Goal: Task Accomplishment & Management: Use online tool/utility

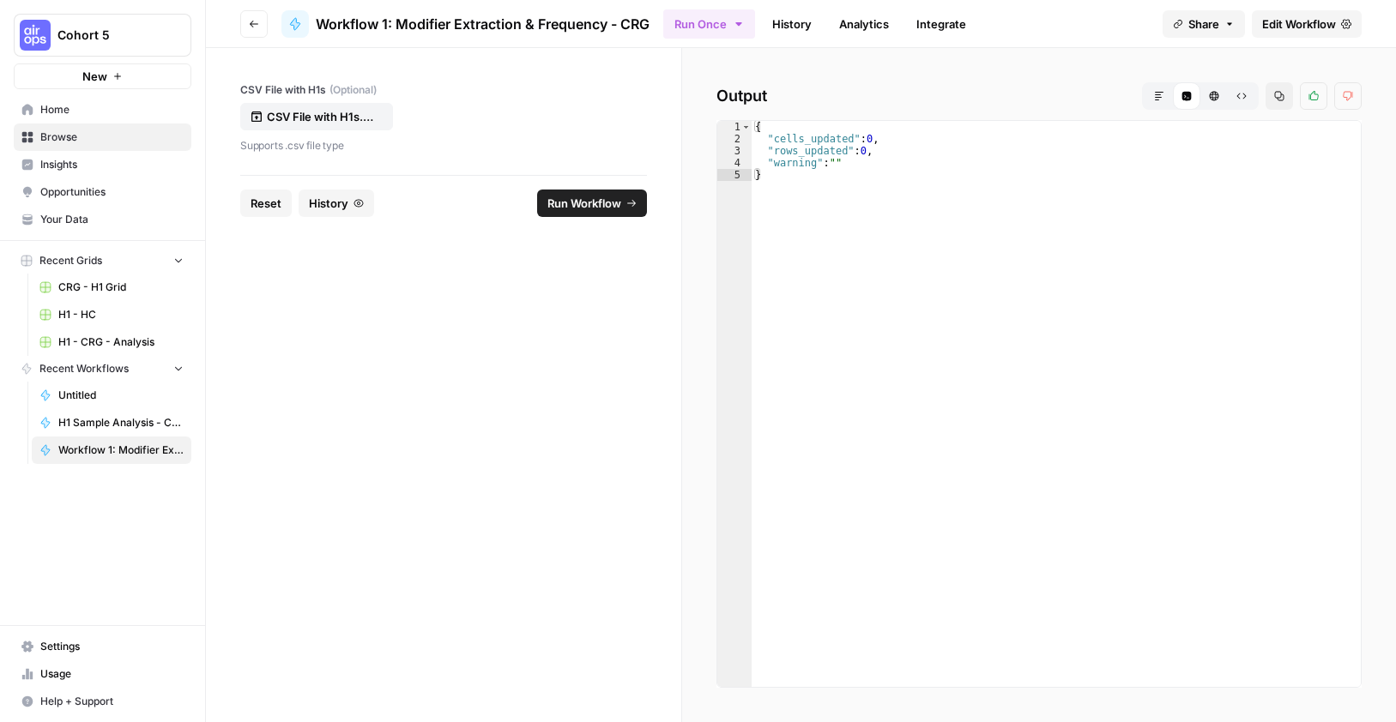
drag, startPoint x: 848, startPoint y: 138, endPoint x: 853, endPoint y: 153, distance: 15.5
click at [848, 138] on div "{ "cells_updated" : 0 , "rows_updated" : 0 , "warning" : "" }" at bounding box center [1055, 416] width 609 height 590
type textarea "**********"
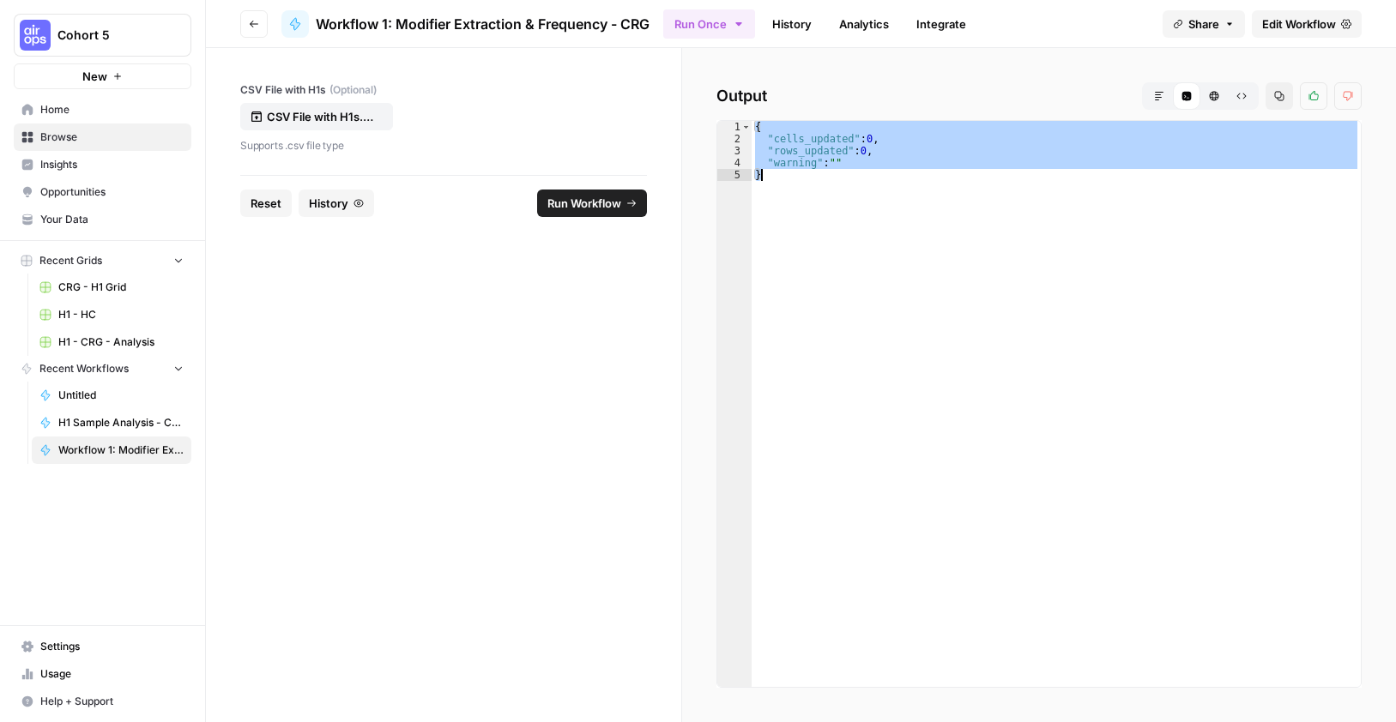
click at [1269, 21] on span "Edit Workflow" at bounding box center [1299, 23] width 74 height 17
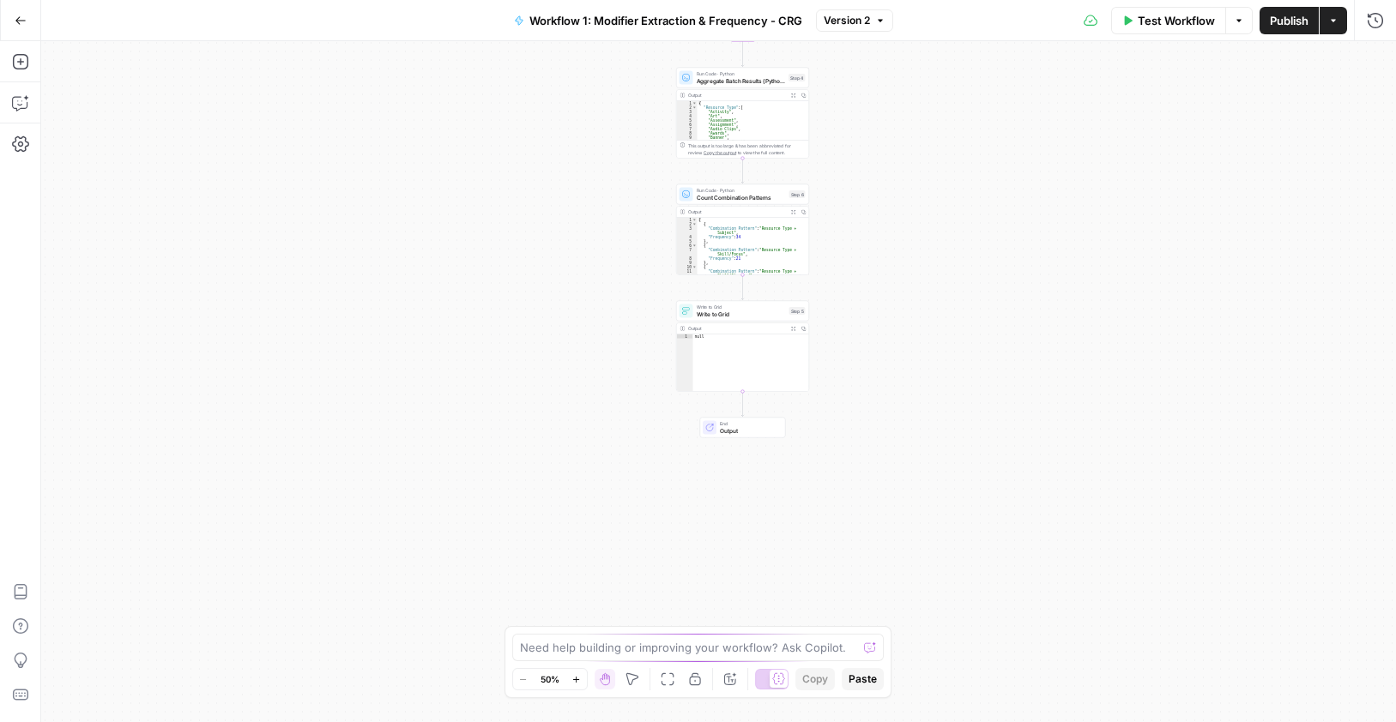
drag, startPoint x: 902, startPoint y: 582, endPoint x: 920, endPoint y: 174, distance: 408.7
click at [920, 174] on div "Workflow Set Inputs Inputs Run Code · Python Process & Batch CSV Data Step 1 Ou…" at bounding box center [718, 381] width 1354 height 681
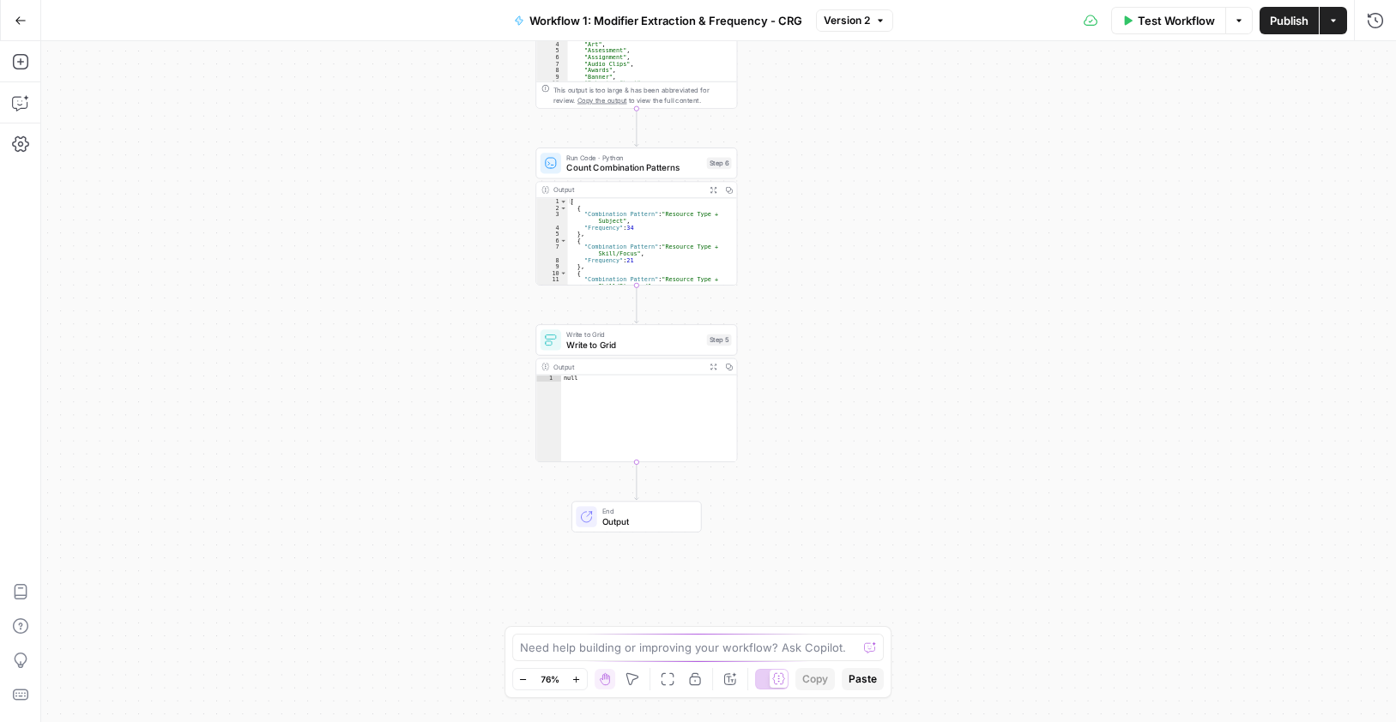
drag, startPoint x: 829, startPoint y: 262, endPoint x: 811, endPoint y: 454, distance: 192.2
click at [811, 454] on div "Workflow Set Inputs Inputs Run Code · Python Process & Batch CSV Data Step 1 Ou…" at bounding box center [718, 381] width 1354 height 681
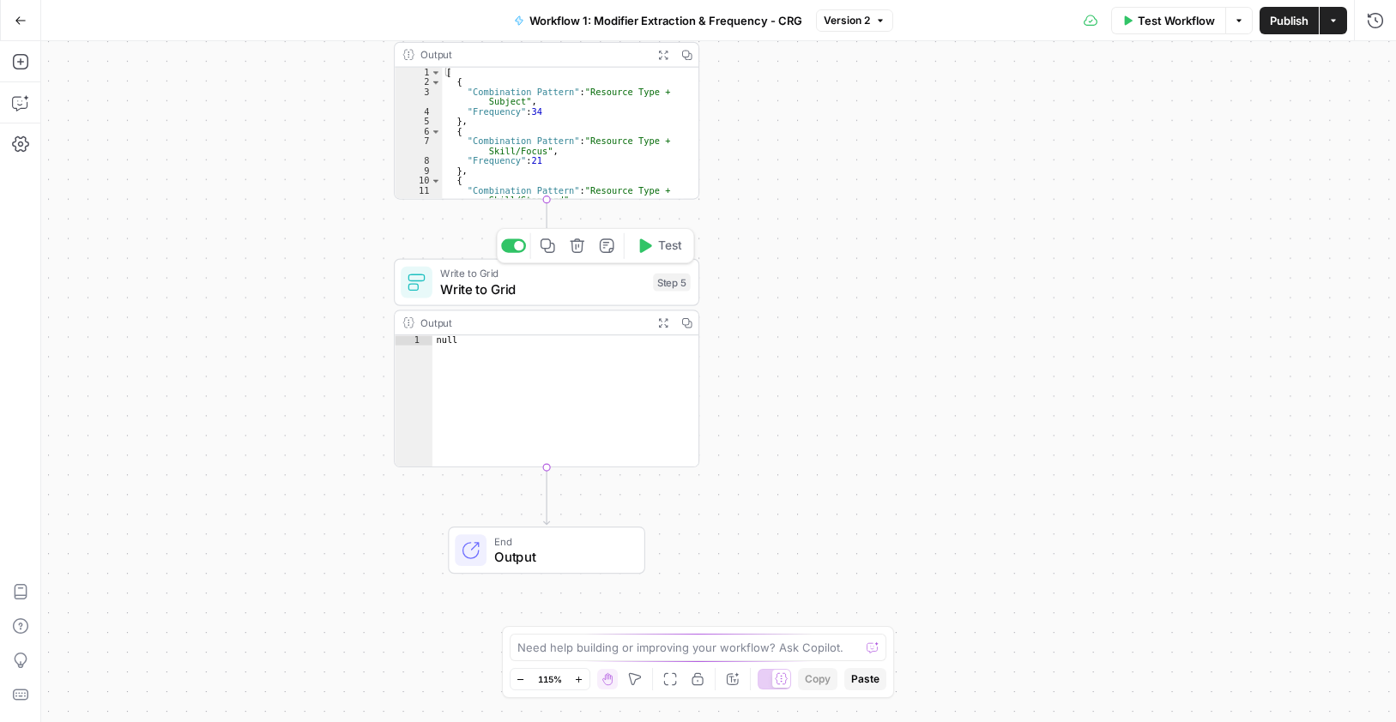
click at [560, 288] on span "Write to Grid" at bounding box center [542, 290] width 205 height 20
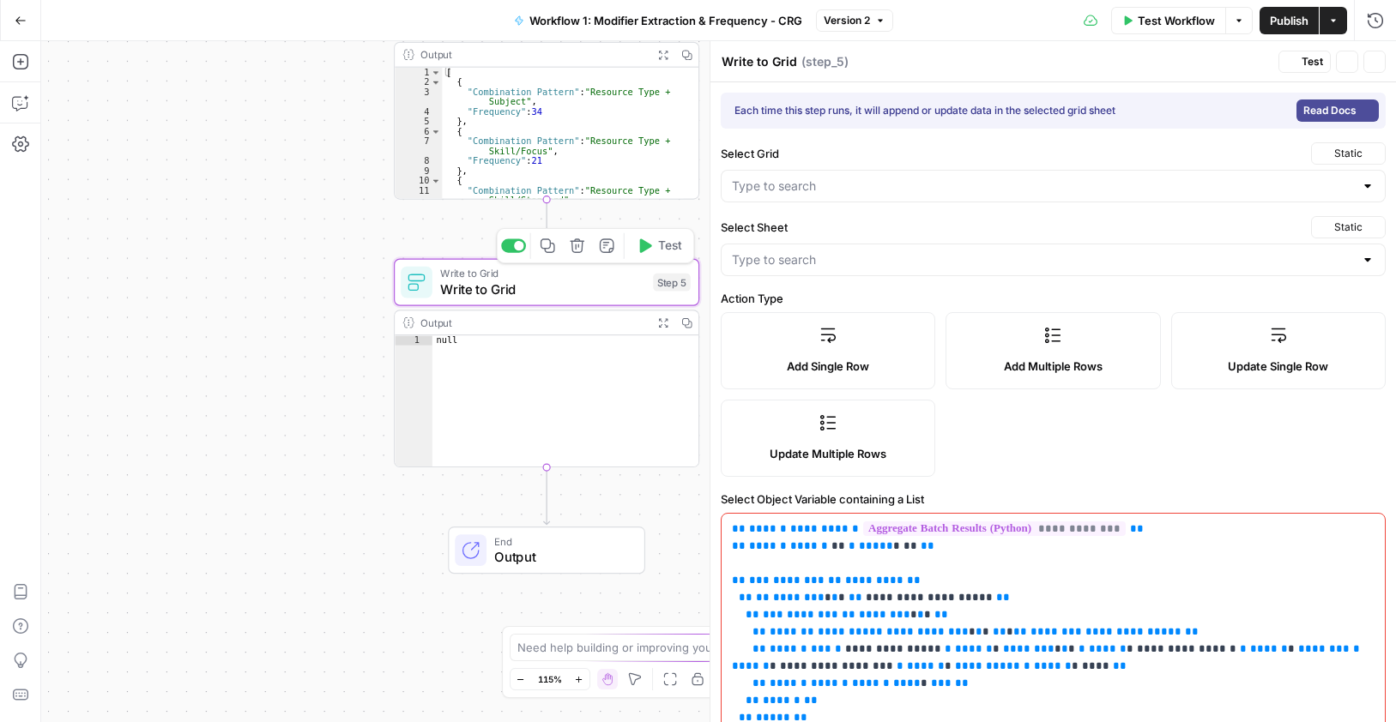
type input "H1 - CRG - Analysis"
type input "Modifier Frequency"
type input "Category"
type input "Modifier"
type input "Frequency"
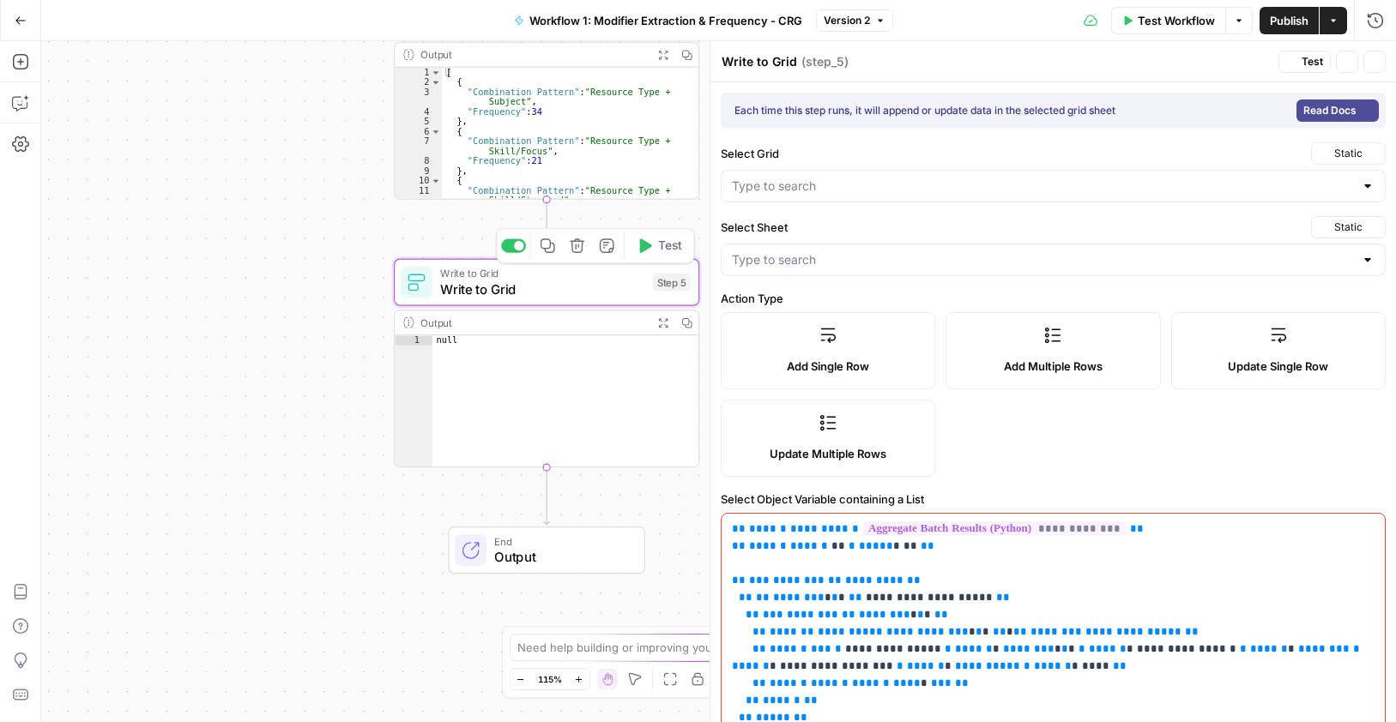
type input "Usage (%)"
type input "unique_key"
click at [529, 323] on div "Output" at bounding box center [532, 322] width 225 height 15
click at [1373, 63] on icon "button" at bounding box center [1375, 62] width 6 height 6
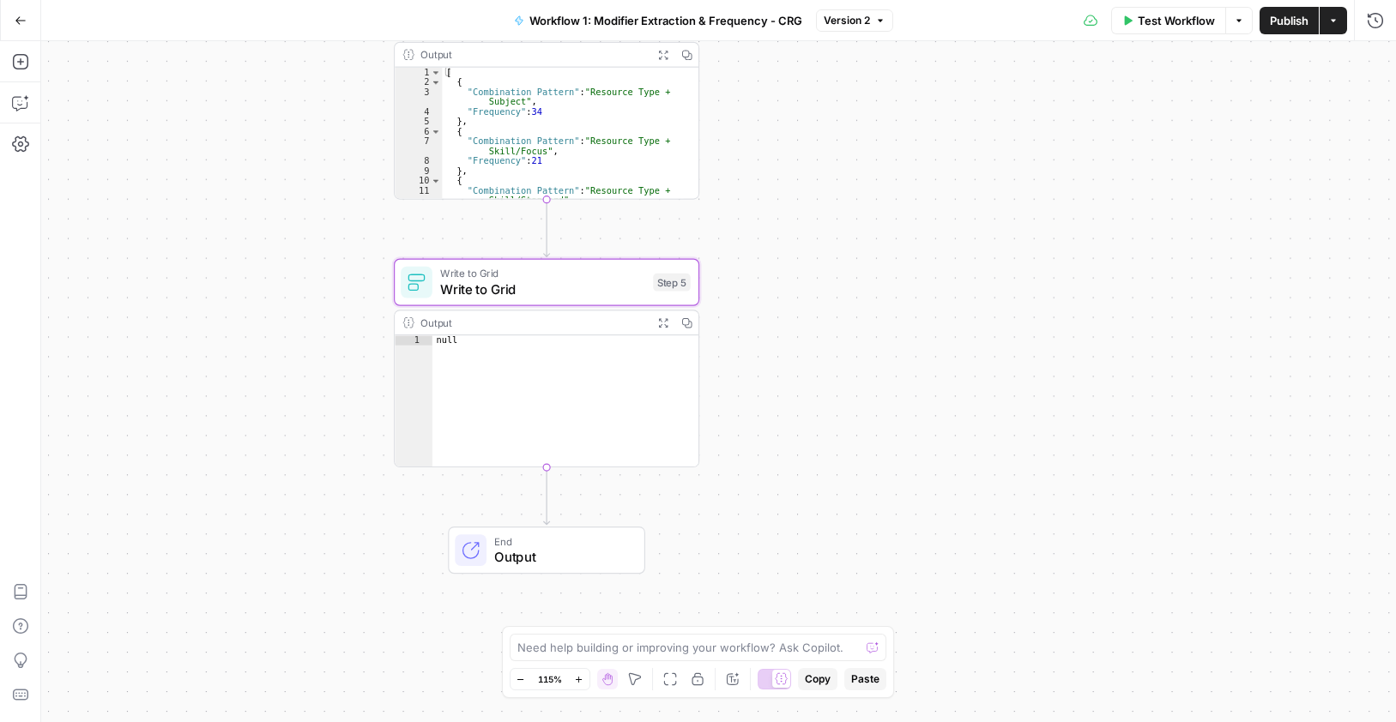
click at [587, 317] on div "Output" at bounding box center [532, 322] width 225 height 15
click at [465, 317] on div "Output" at bounding box center [532, 322] width 225 height 15
type textarea "****"
click at [537, 386] on div "null" at bounding box center [565, 410] width 266 height 151
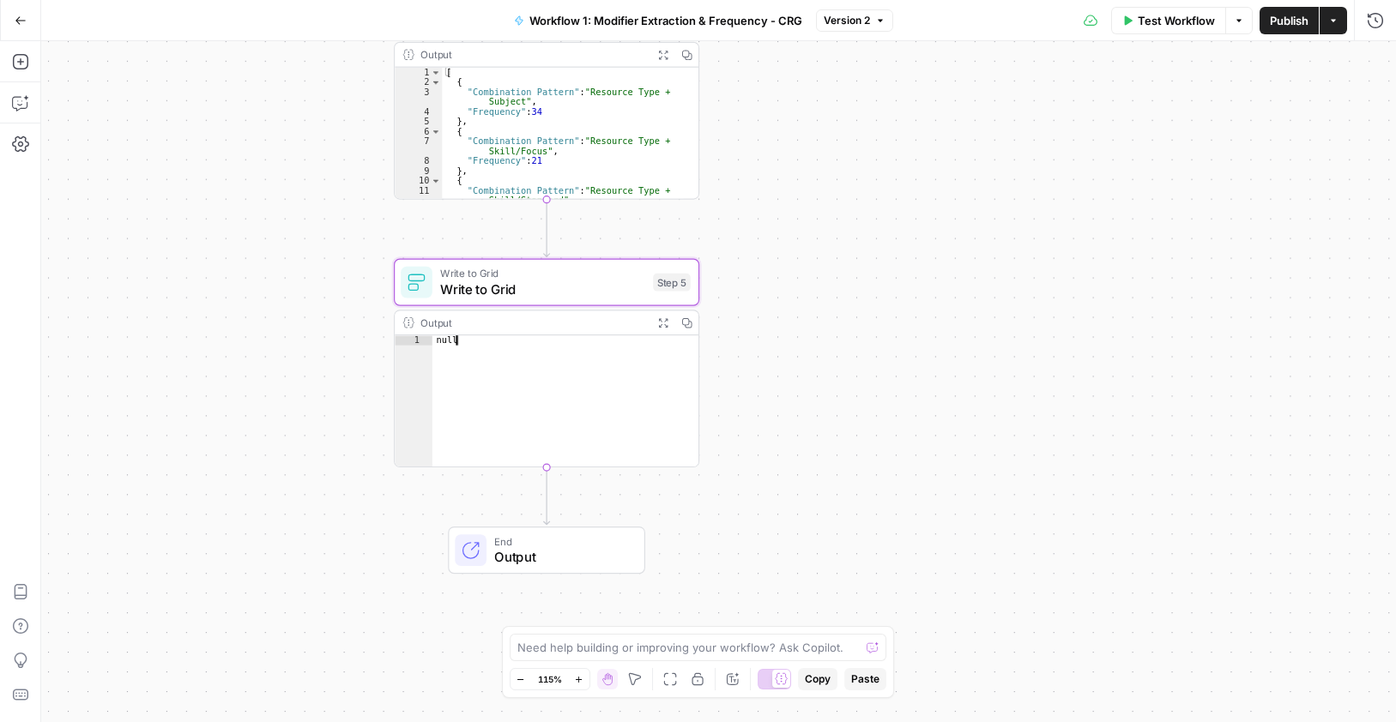
click at [537, 375] on div "null" at bounding box center [565, 410] width 266 height 151
click at [662, 326] on icon "button" at bounding box center [662, 322] width 11 height 11
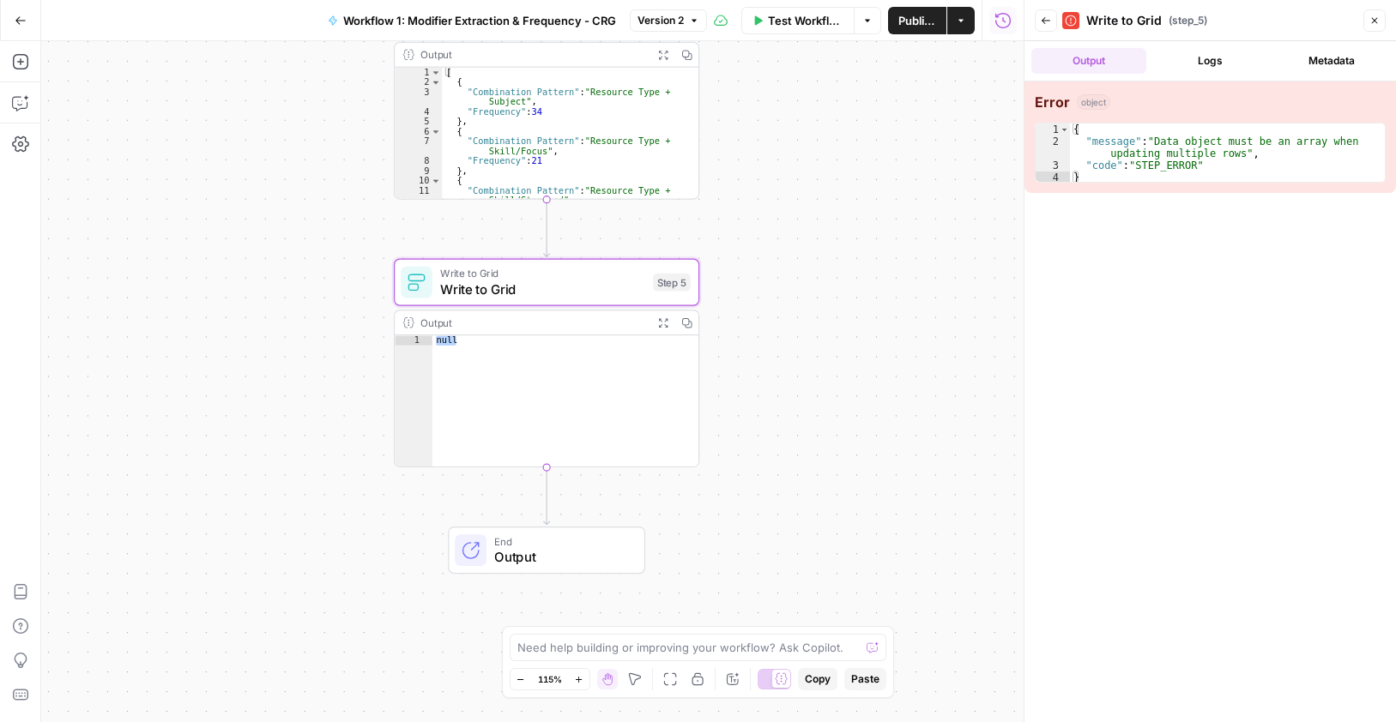
click at [1227, 147] on div "{ "message" : "Data object must be an array when updating multiple rows" , "cod…" at bounding box center [1227, 166] width 315 height 84
type textarea "**********"
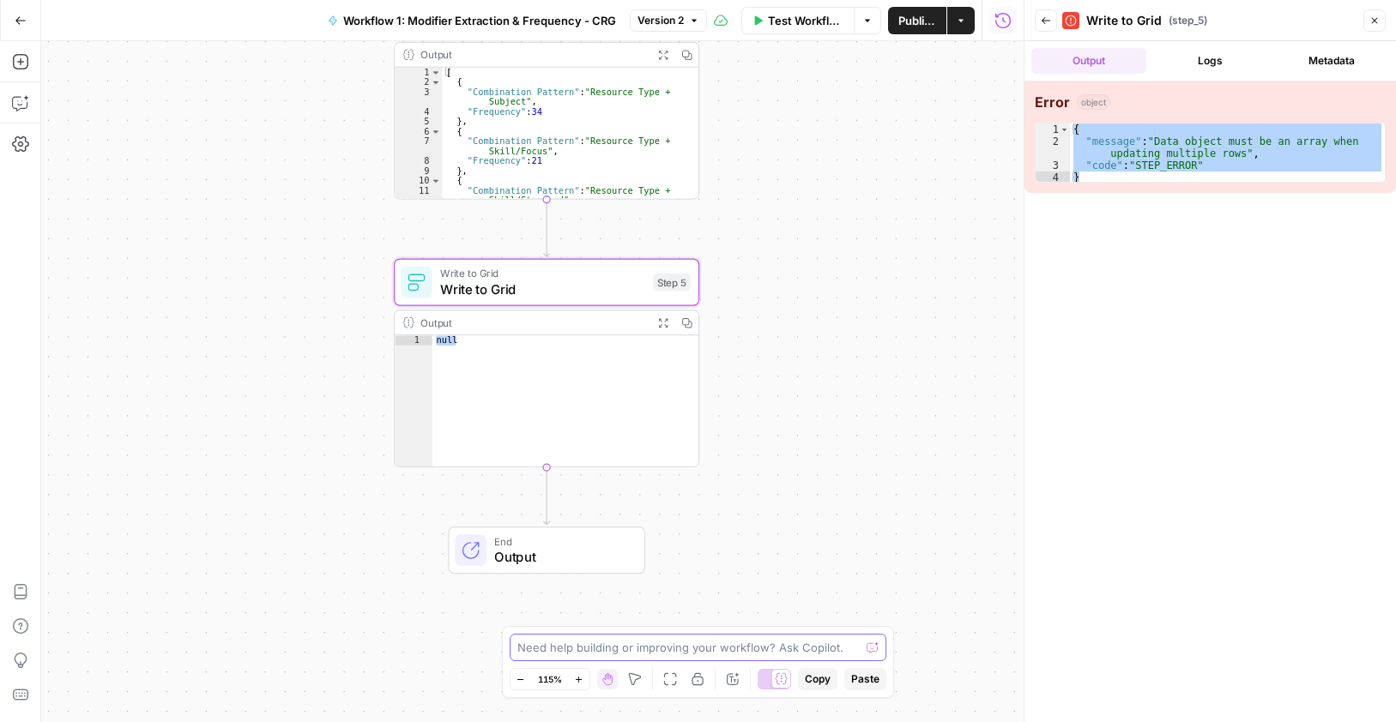
click at [613, 640] on textarea at bounding box center [688, 647] width 343 height 17
paste textarea "{ "message": "Data object must be an array when updating multiple rows", "code"…"
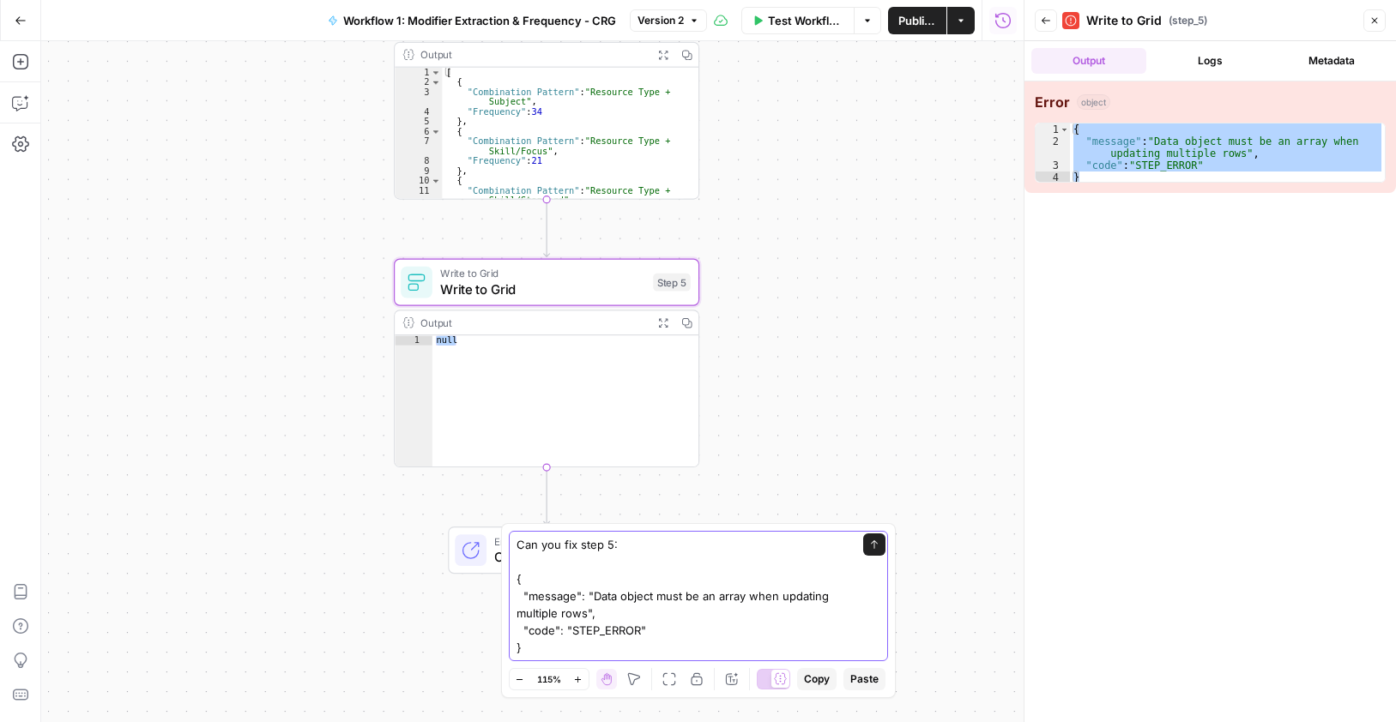
click at [637, 536] on textarea "Can you fix step 5: { "message": "Data object must be an array when updating mu…" at bounding box center [680, 596] width 329 height 120
drag, startPoint x: 519, startPoint y: 532, endPoint x: 528, endPoint y: 537, distance: 10.0
click at [518, 536] on textarea "Can you fix step 5: { "message": "Data object must be an array when updating mu…" at bounding box center [680, 596] width 329 height 120
paste textarea "I ran the workflow and the following was the output: { "cells_updated": 0, "row…"
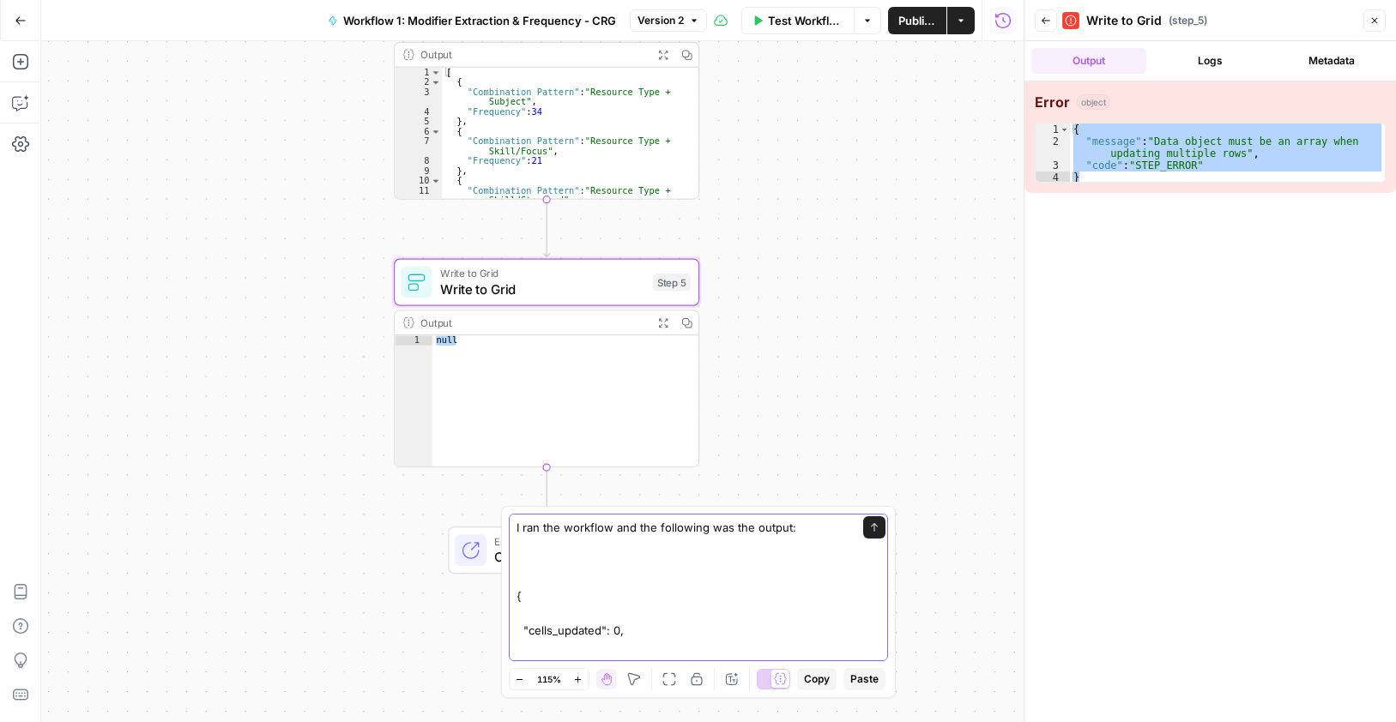
scroll to position [114, 0]
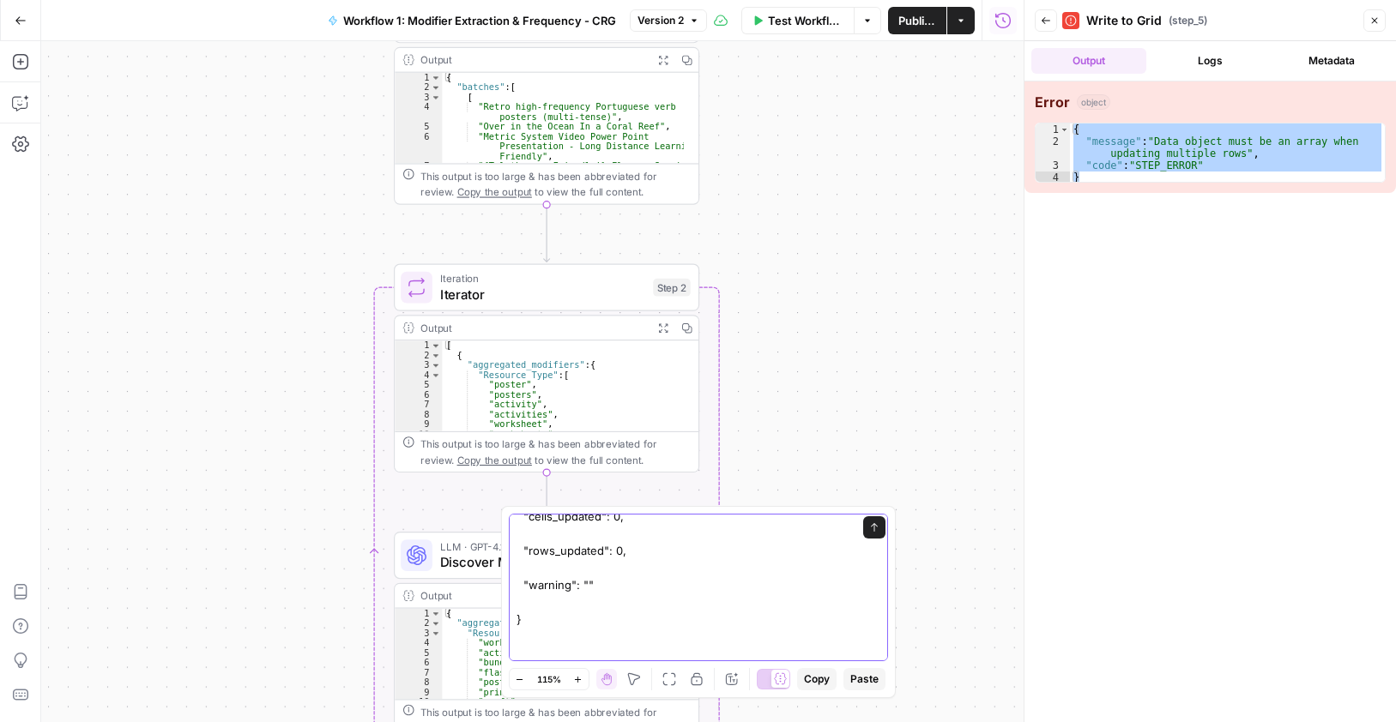
type textarea "I ran the workflow and the following was the output: { "cells_updated": 0, "row…"
drag, startPoint x: 859, startPoint y: 521, endPoint x: 864, endPoint y: 568, distance: 47.4
click at [863, 520] on button "Send" at bounding box center [874, 527] width 22 height 22
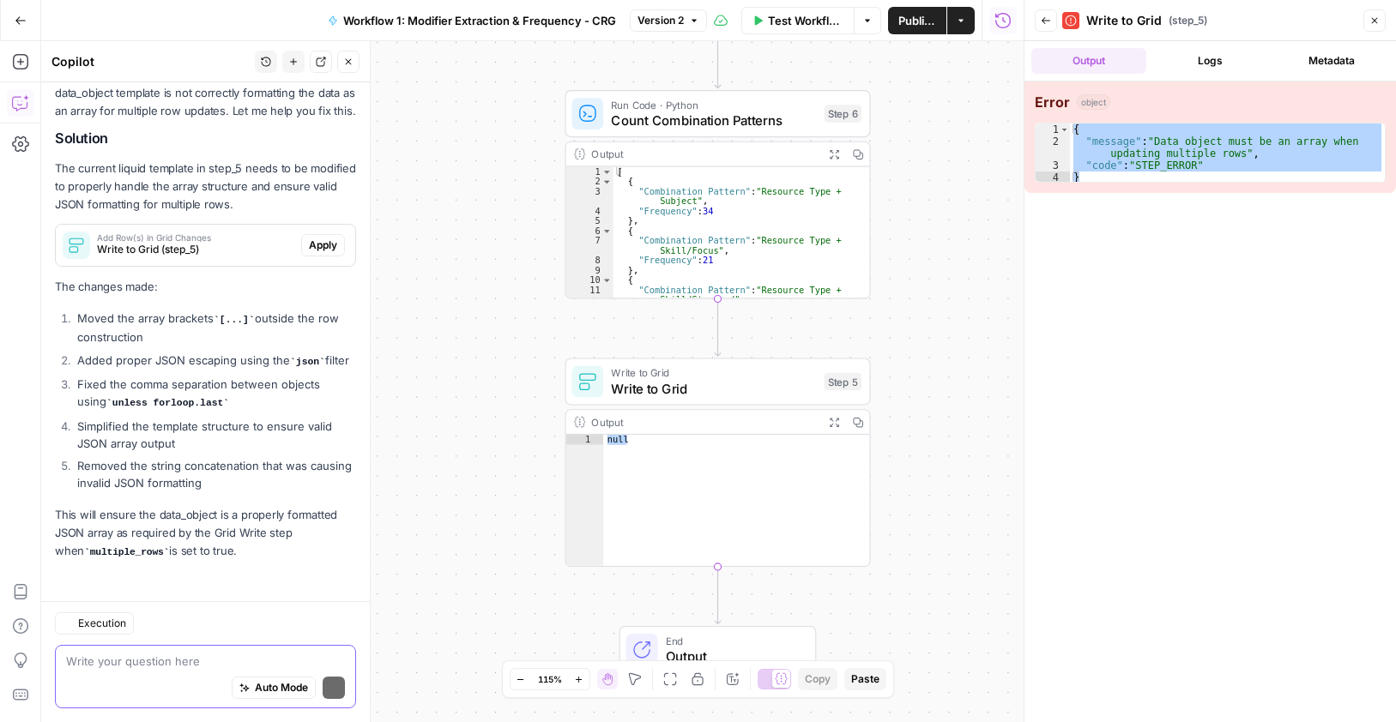
scroll to position [638, 0]
click at [309, 238] on span "Apply" at bounding box center [323, 245] width 28 height 15
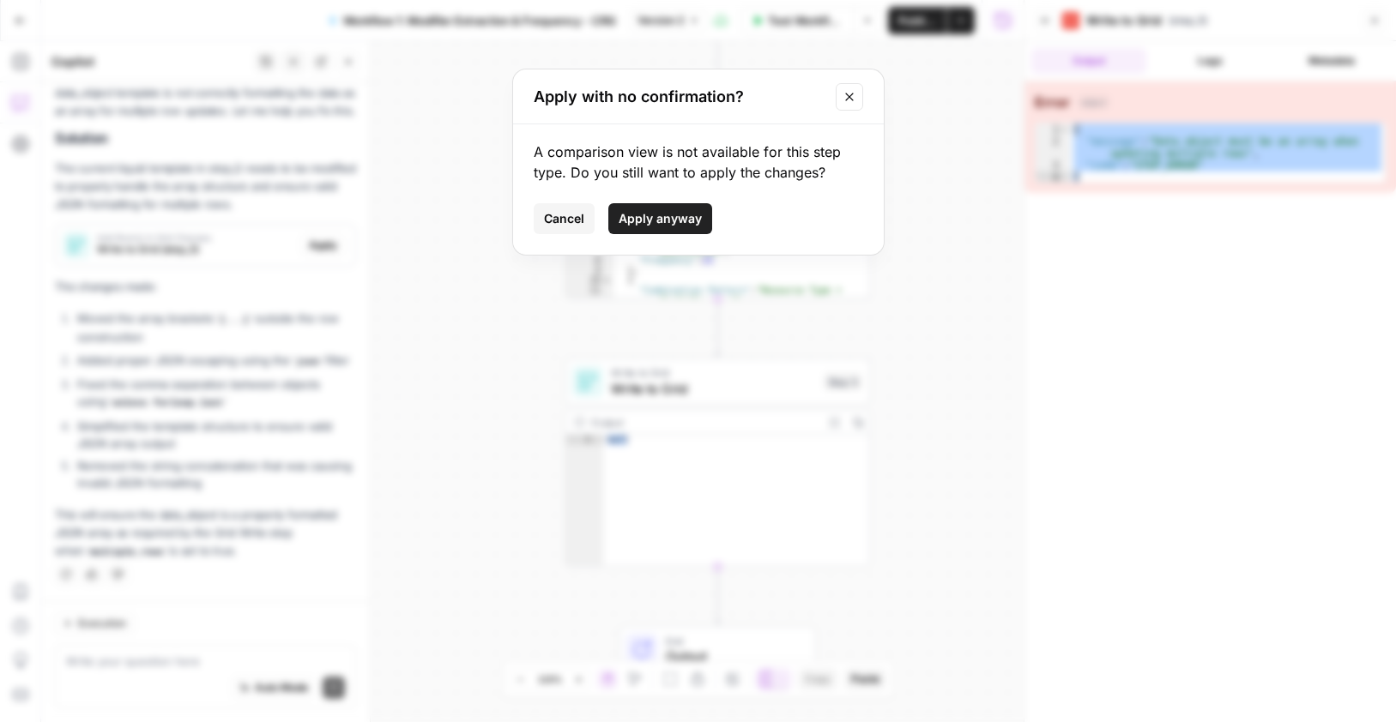
click at [654, 217] on span "Apply anyway" at bounding box center [659, 218] width 83 height 17
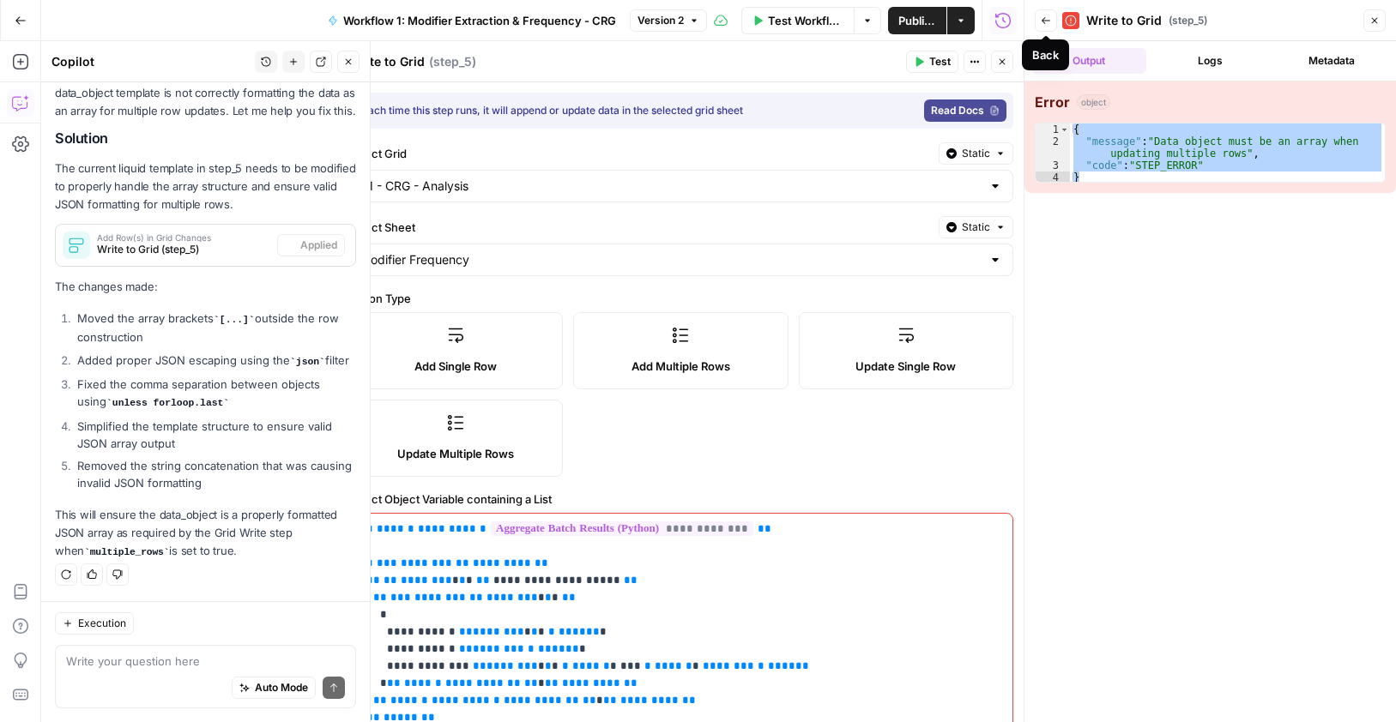
scroll to position [666, 0]
click at [914, 19] on span "Publish" at bounding box center [916, 20] width 39 height 17
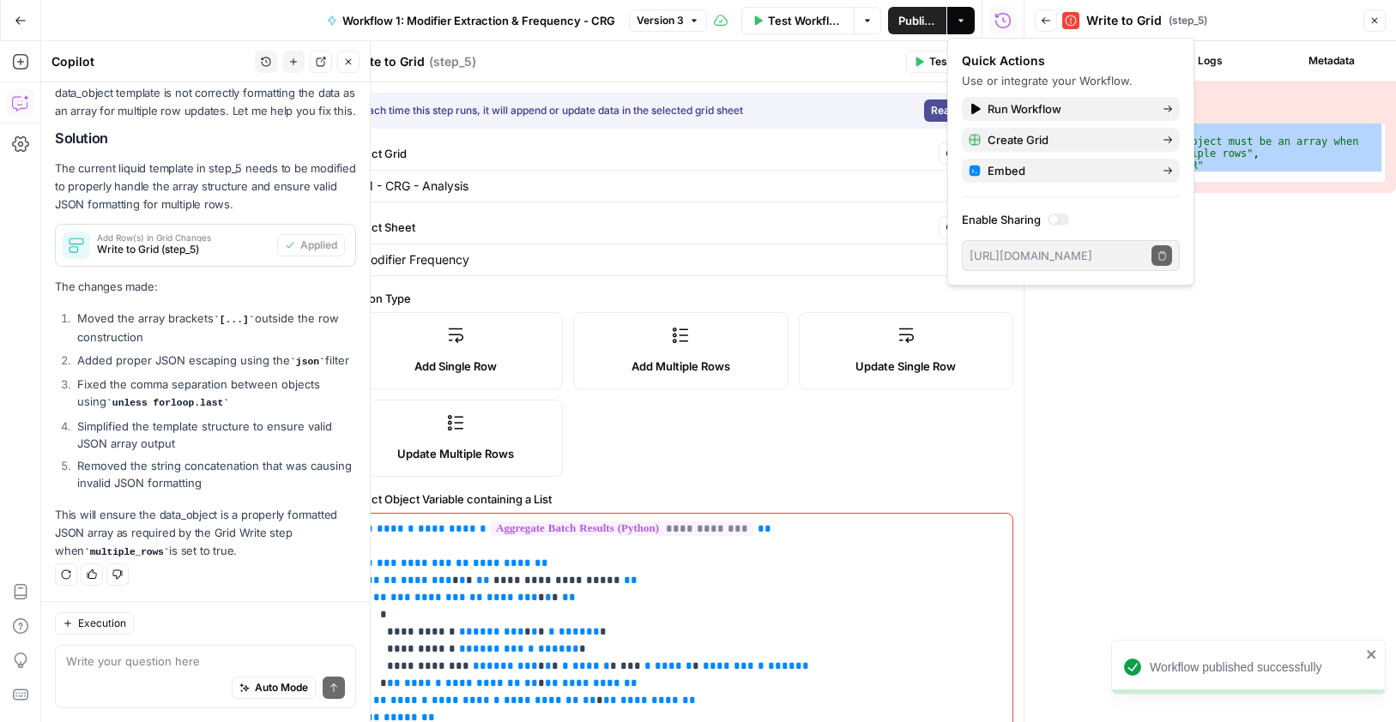
click at [968, 21] on button "Actions" at bounding box center [960, 20] width 27 height 27
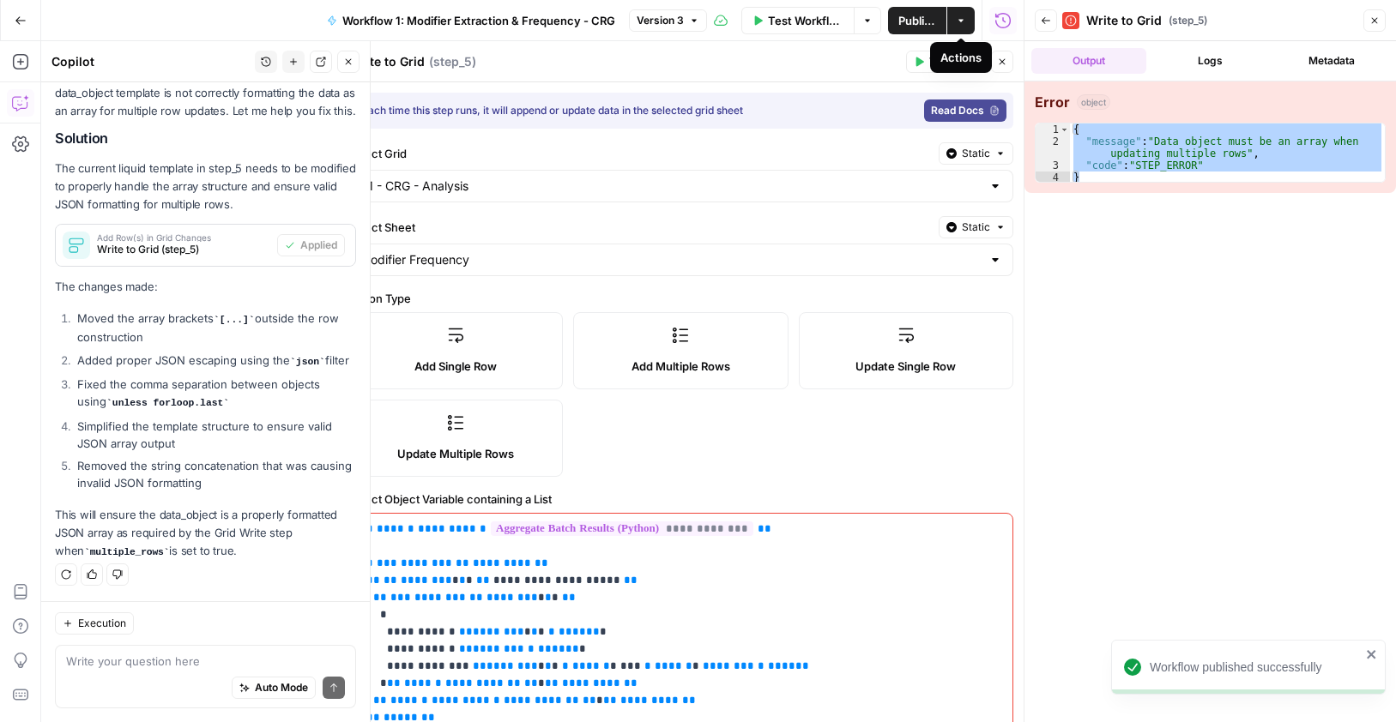
click at [959, 21] on icon "button" at bounding box center [961, 20] width 10 height 10
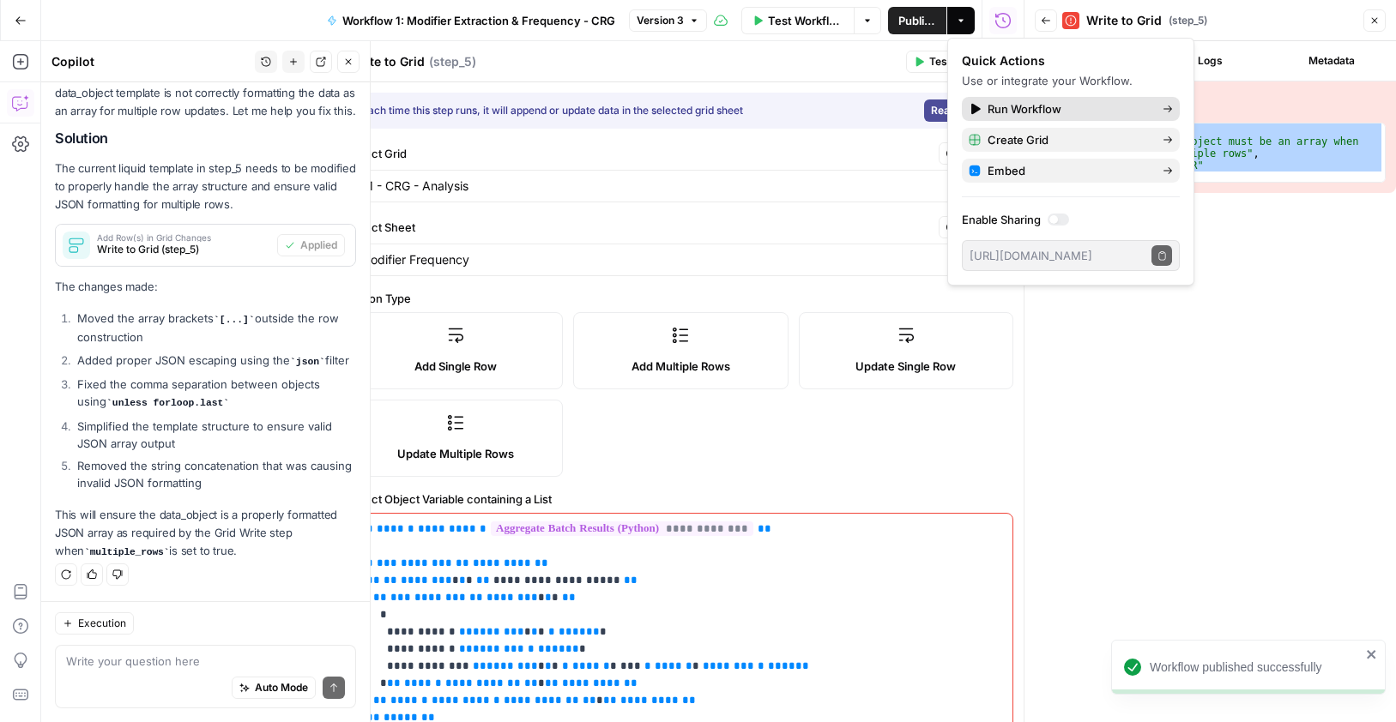
click at [978, 108] on icon at bounding box center [975, 109] width 9 height 11
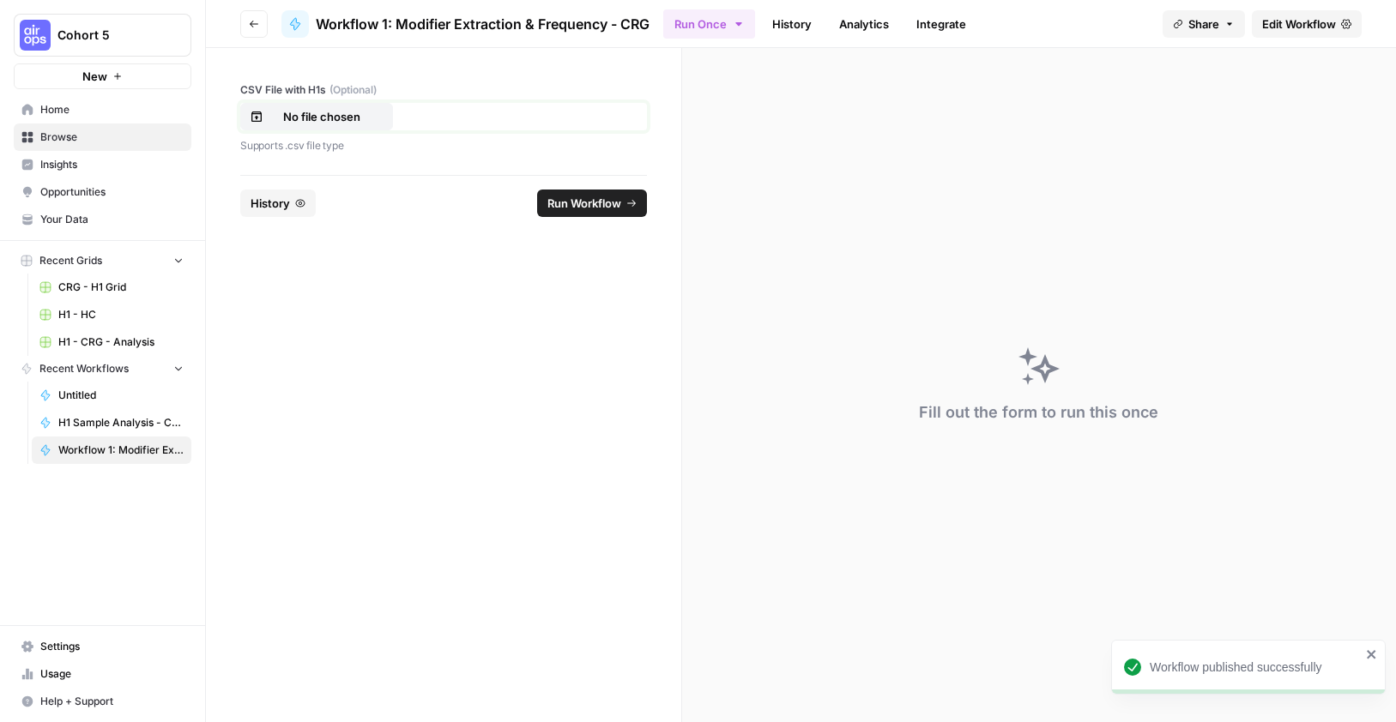
click at [307, 115] on p "No file chosen" at bounding box center [322, 116] width 110 height 17
click at [573, 207] on span "Run Workflow" at bounding box center [584, 203] width 74 height 17
